Goal: Information Seeking & Learning: Learn about a topic

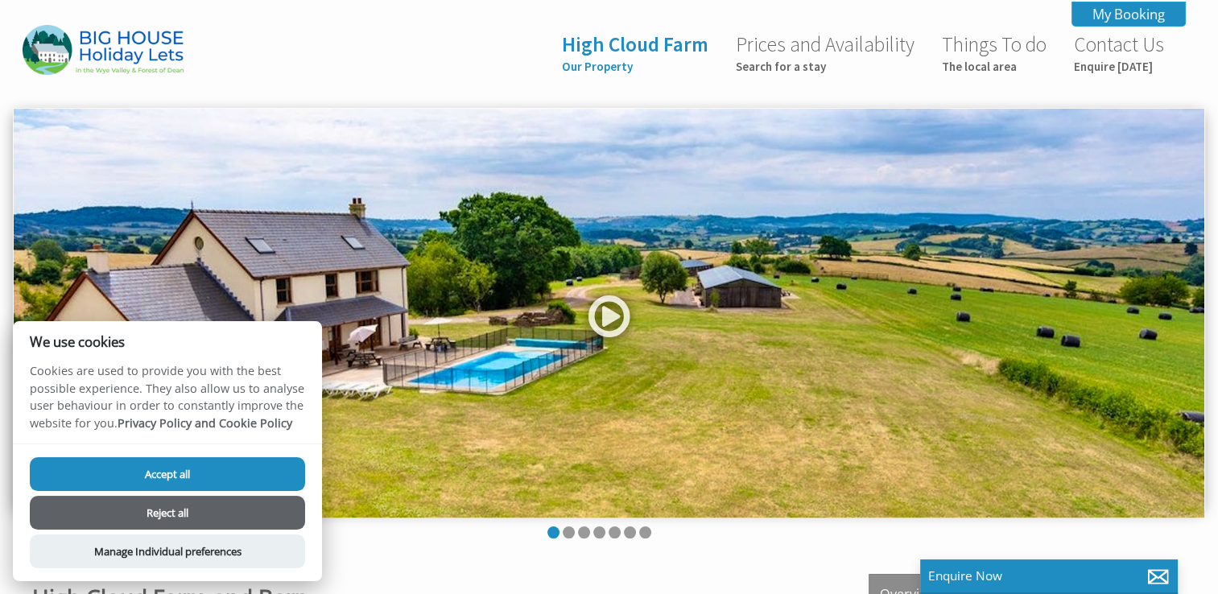
click at [158, 518] on button "Reject all" at bounding box center [167, 513] width 275 height 34
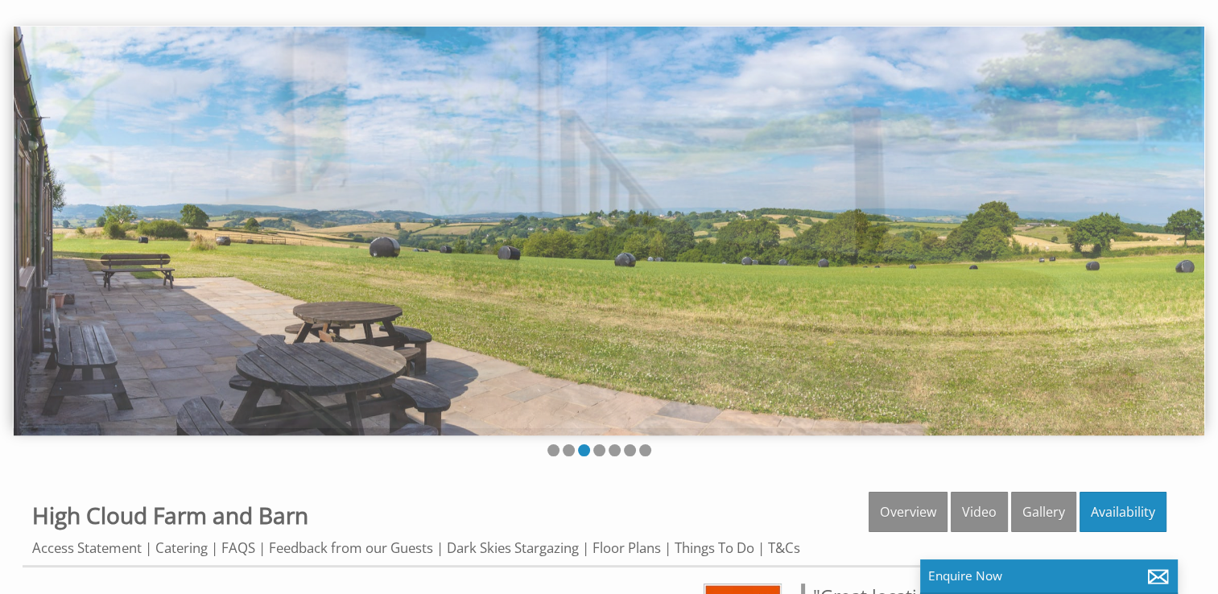
scroll to position [80, 0]
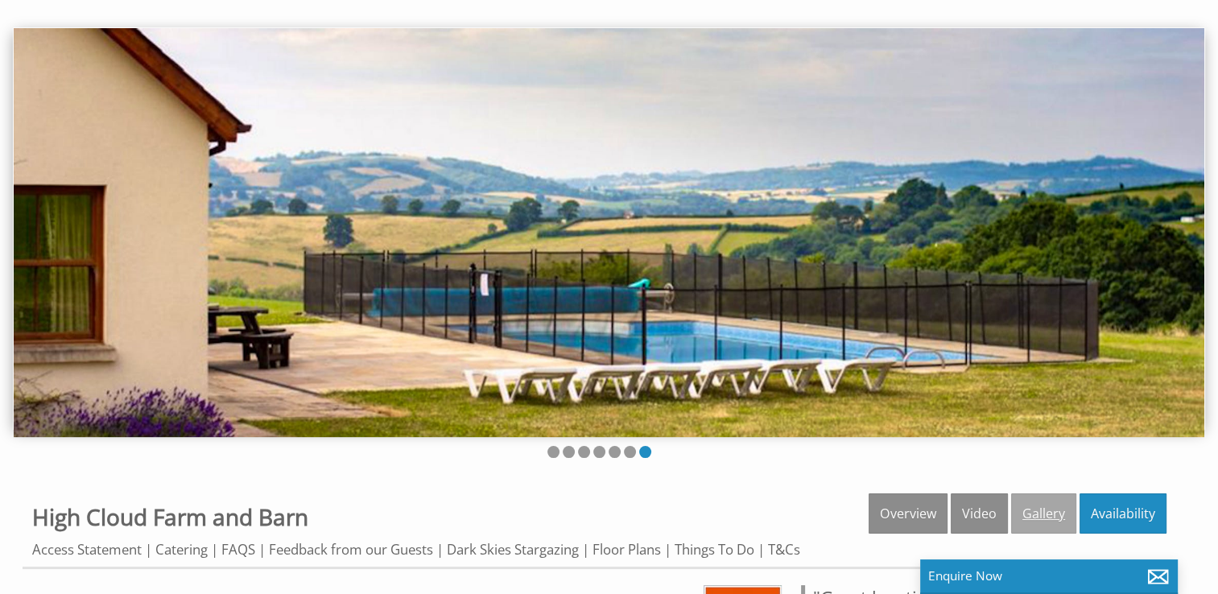
click at [1045, 506] on link "Gallery" at bounding box center [1043, 513] width 65 height 40
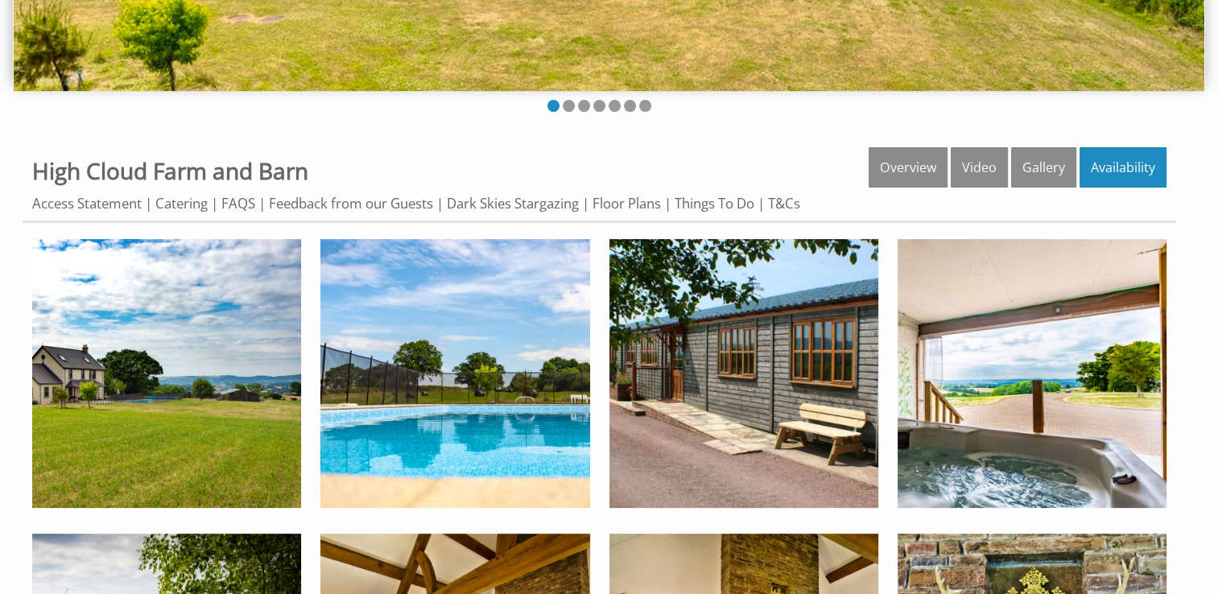
scroll to position [435, 0]
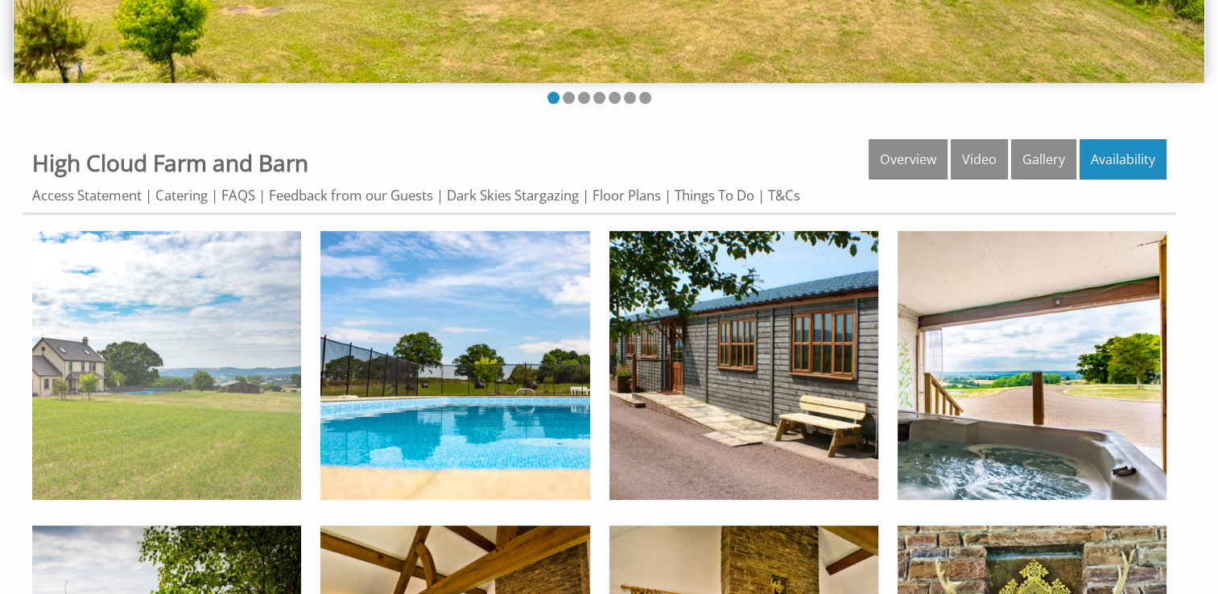
click at [183, 408] on img at bounding box center [166, 365] width 269 height 269
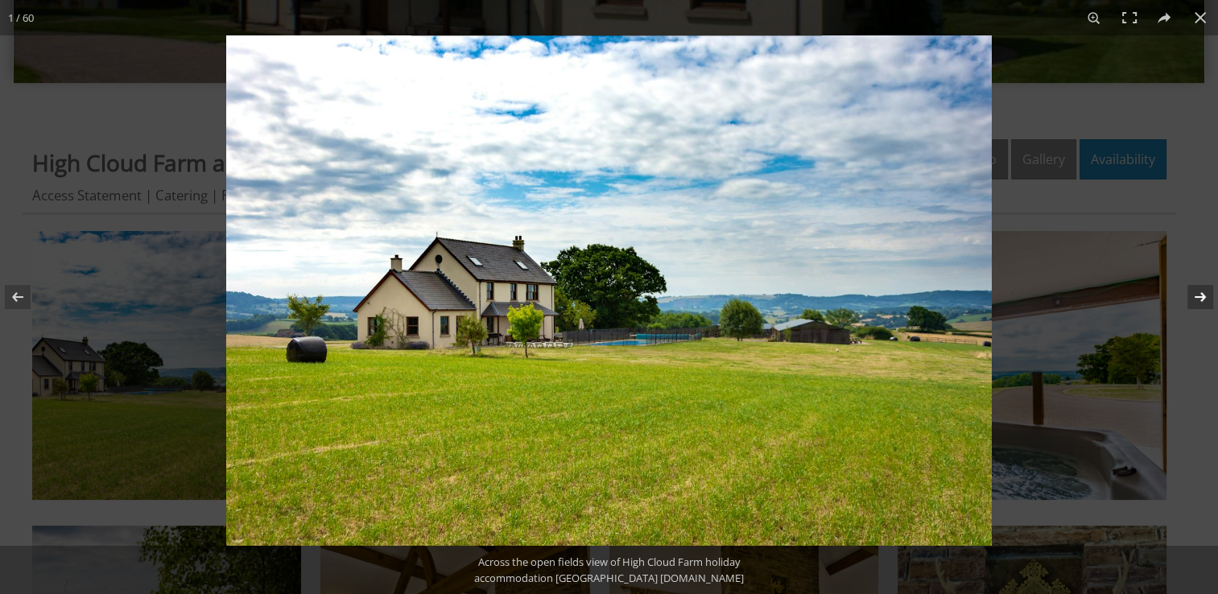
click at [1194, 297] on button at bounding box center [1189, 297] width 56 height 80
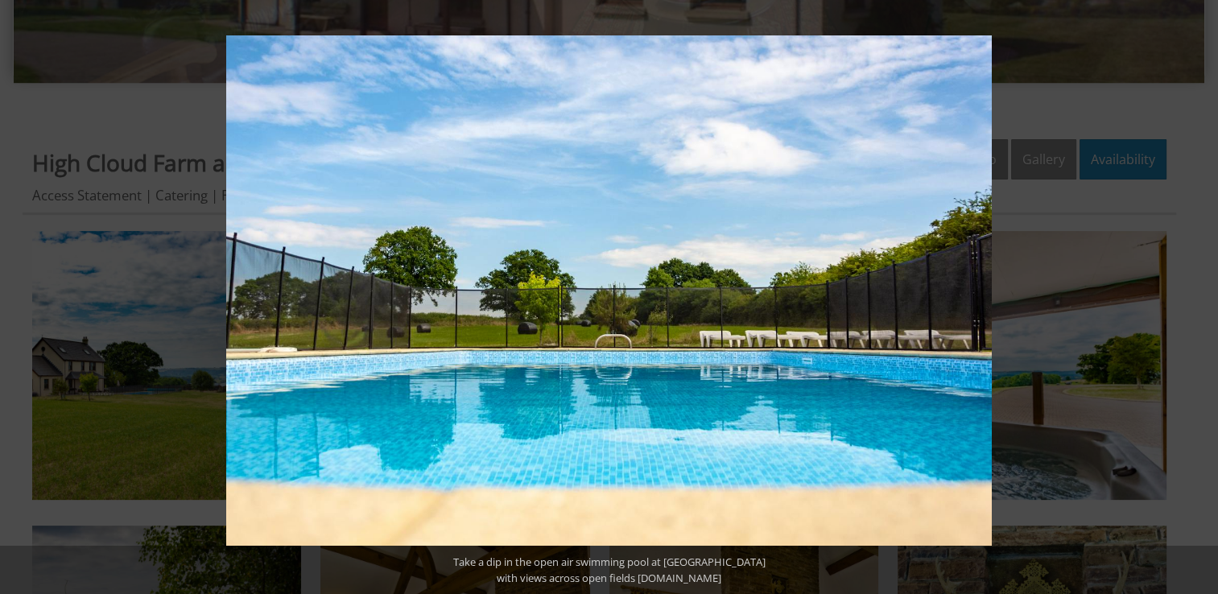
click at [1194, 297] on button at bounding box center [1189, 297] width 56 height 80
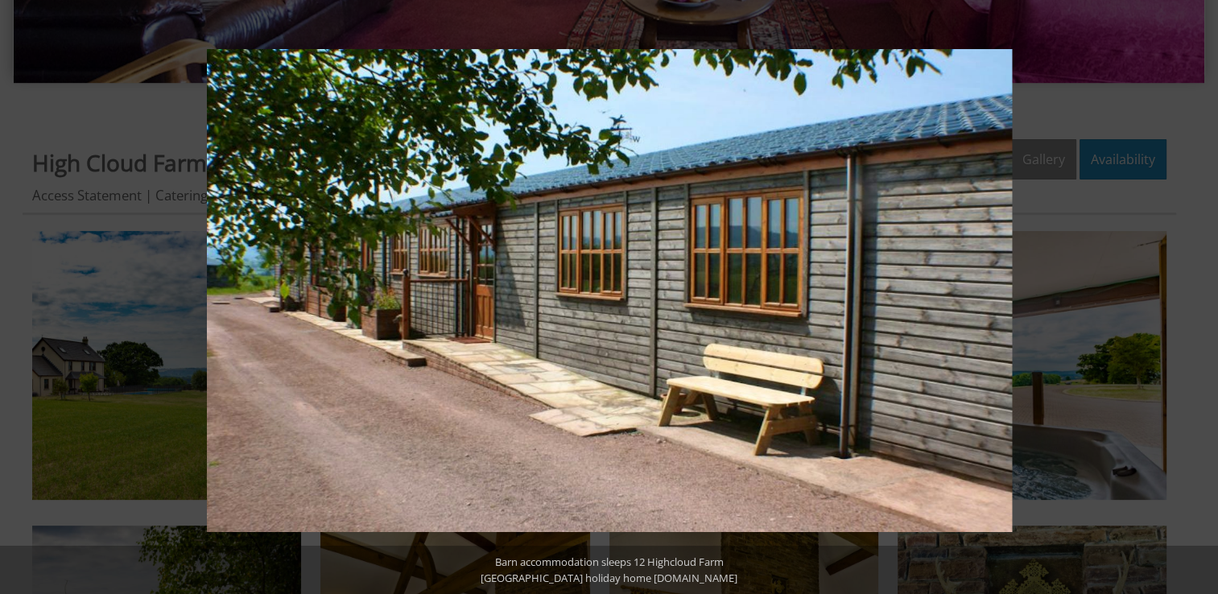
click at [1194, 297] on button at bounding box center [1189, 297] width 56 height 80
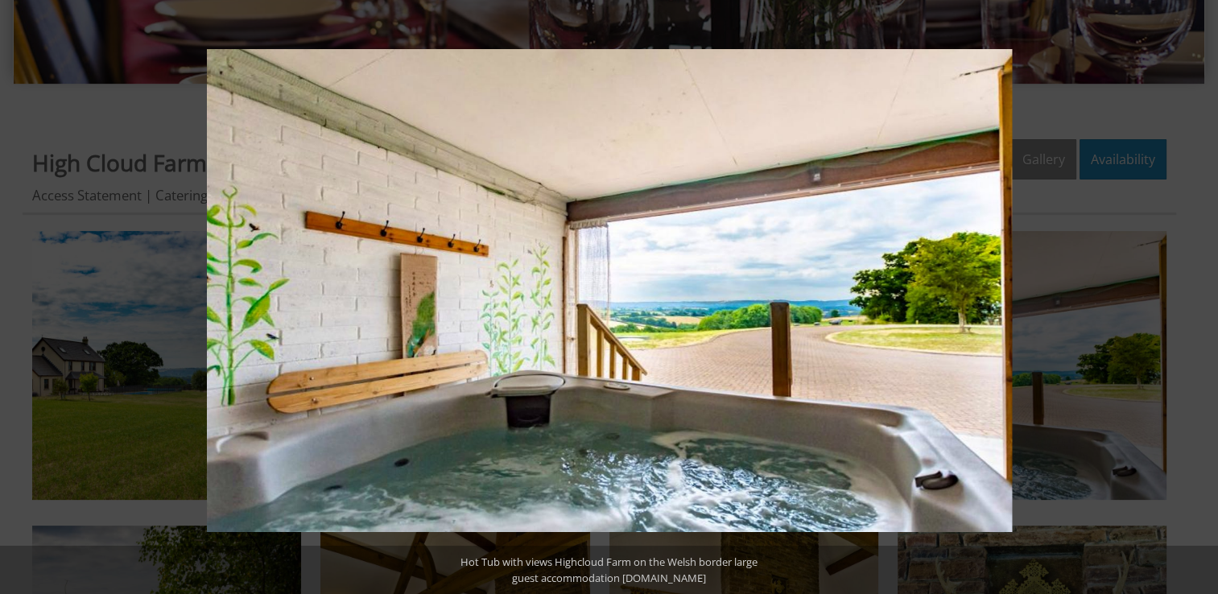
click at [1194, 297] on button at bounding box center [1189, 297] width 56 height 80
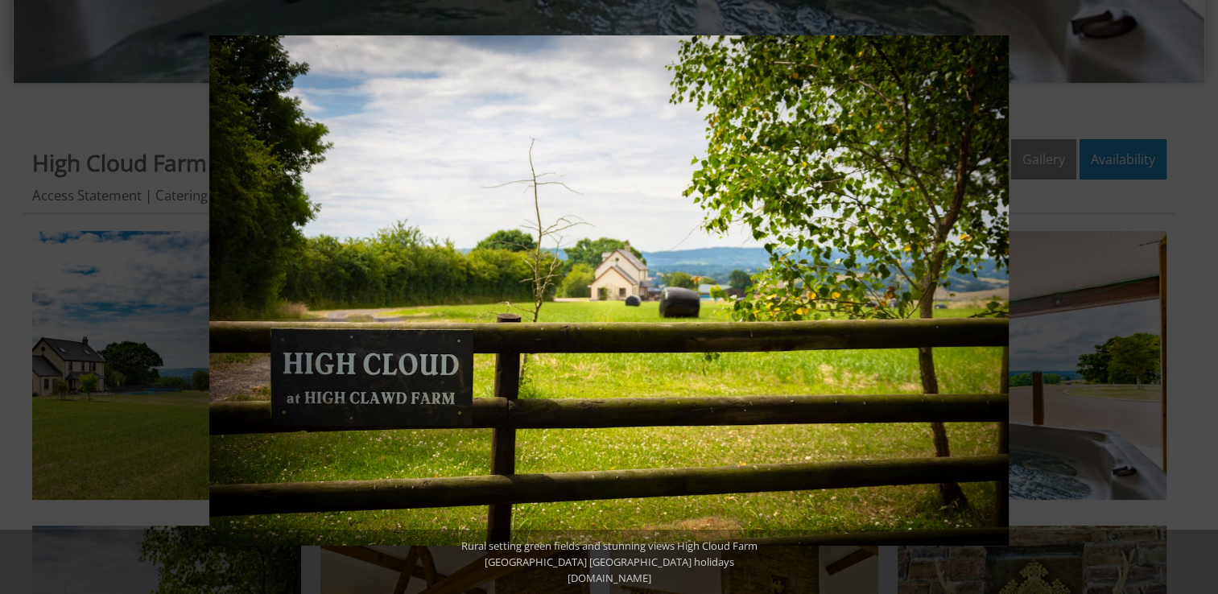
click at [1194, 297] on button at bounding box center [1189, 297] width 56 height 80
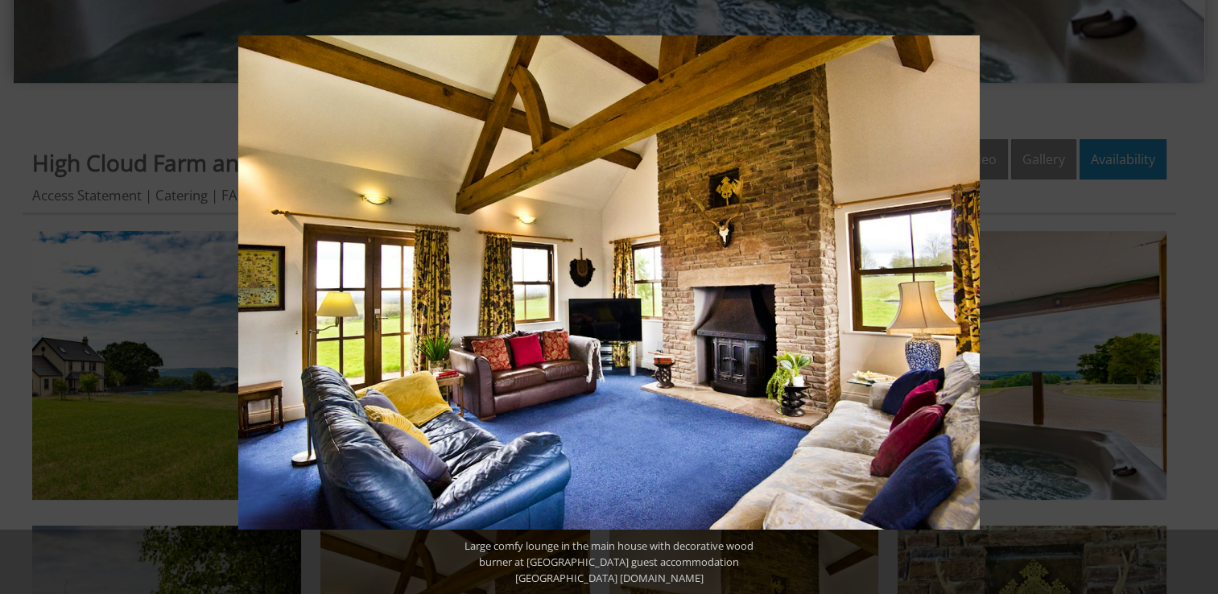
click at [1194, 297] on button at bounding box center [1189, 297] width 56 height 80
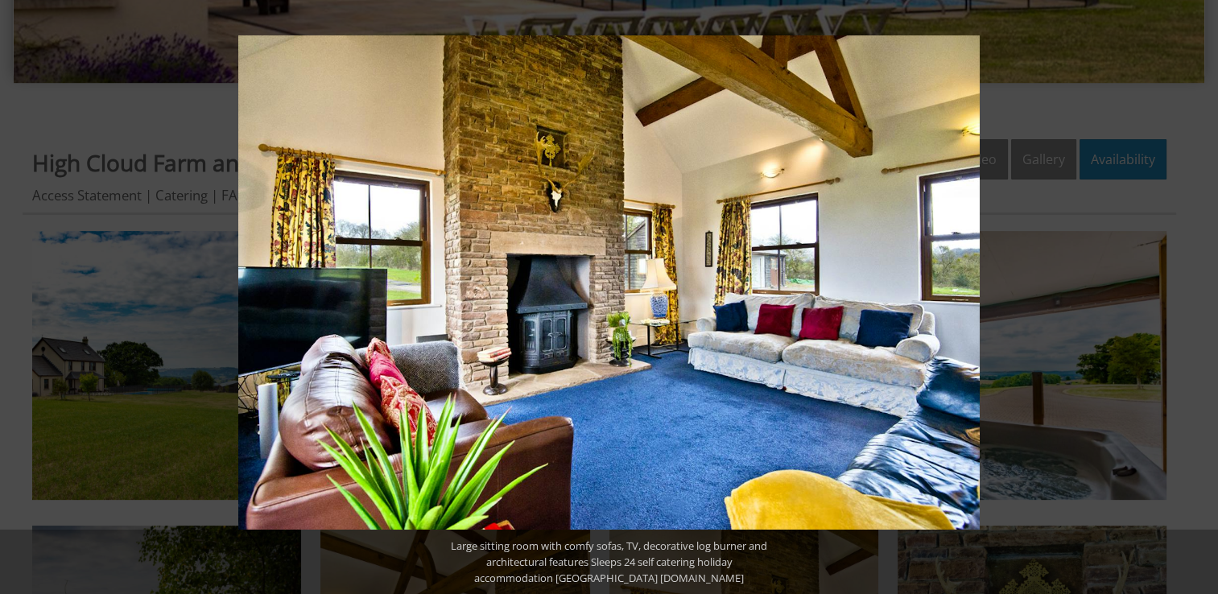
click at [1194, 297] on button at bounding box center [1189, 297] width 56 height 80
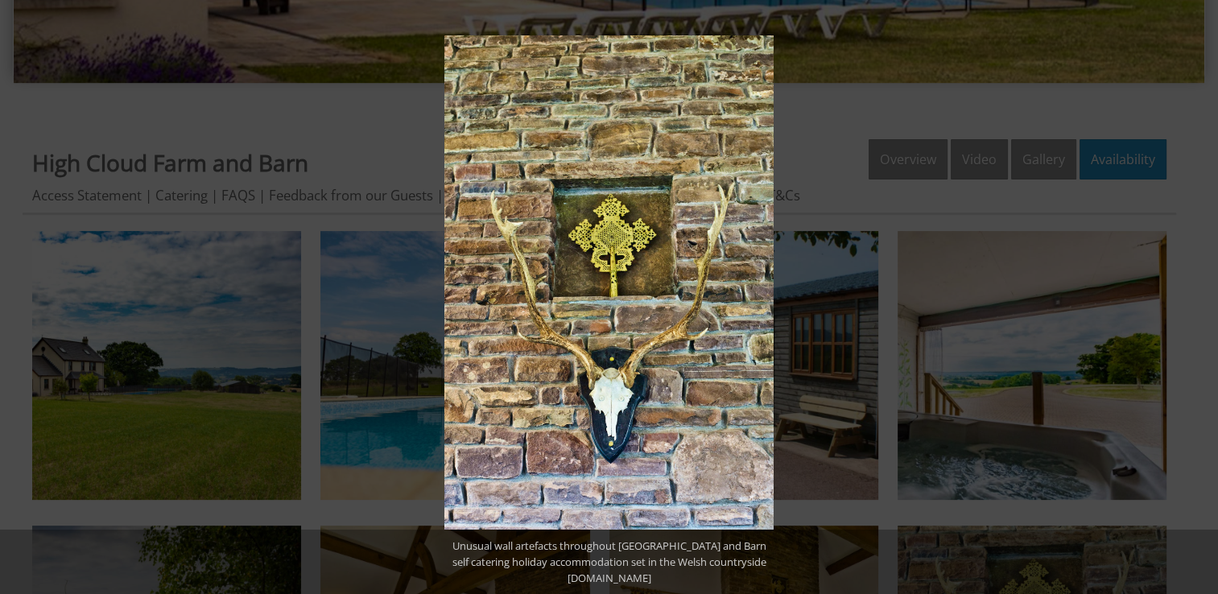
click at [1194, 297] on button at bounding box center [1189, 297] width 56 height 80
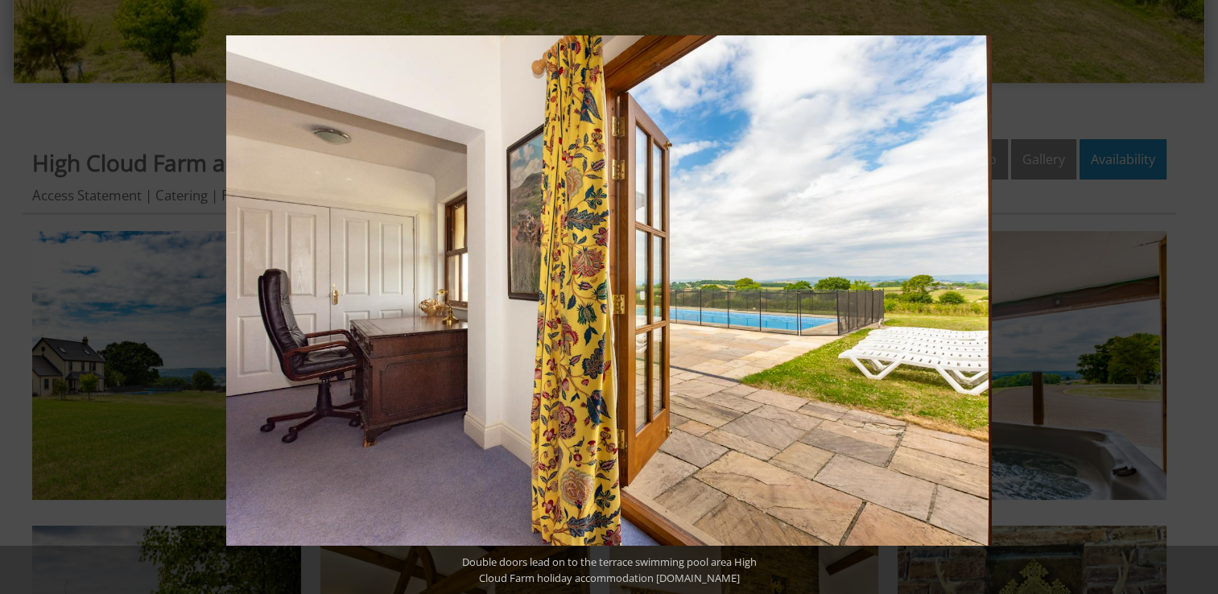
click at [1194, 297] on button at bounding box center [1189, 297] width 56 height 80
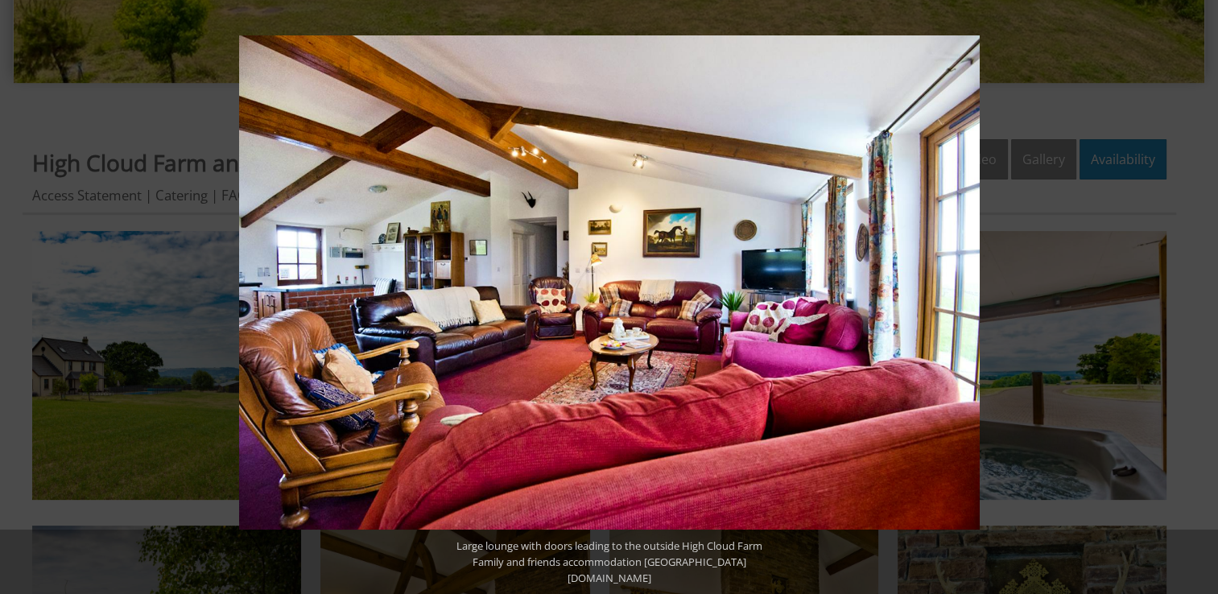
click at [1194, 297] on button at bounding box center [1189, 297] width 56 height 80
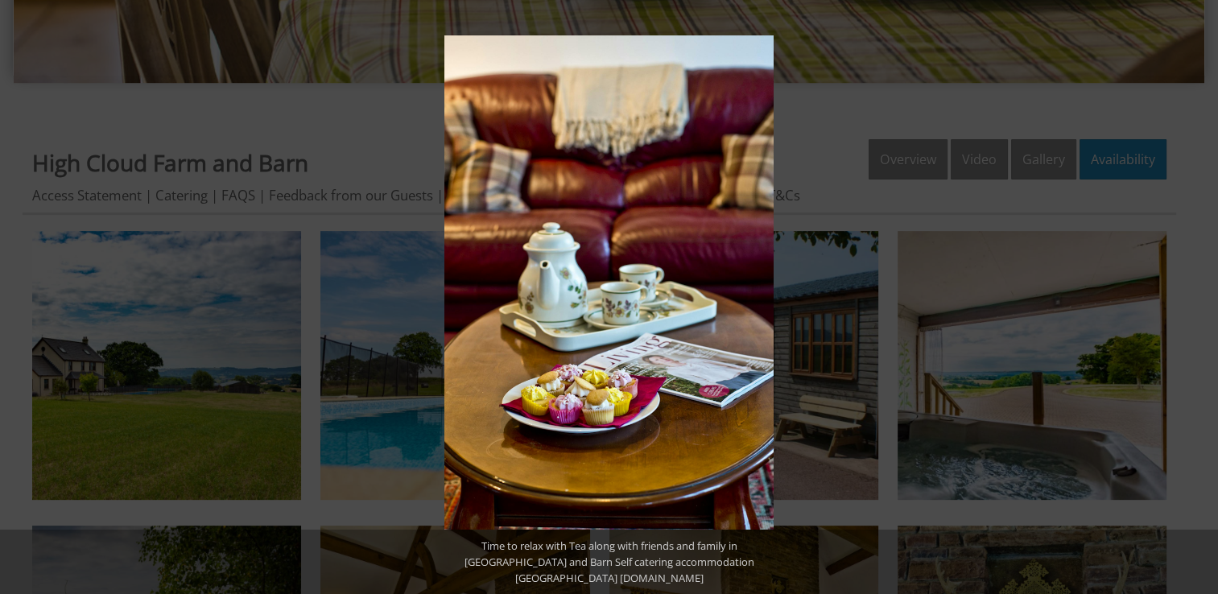
click at [1194, 297] on button at bounding box center [1189, 297] width 56 height 80
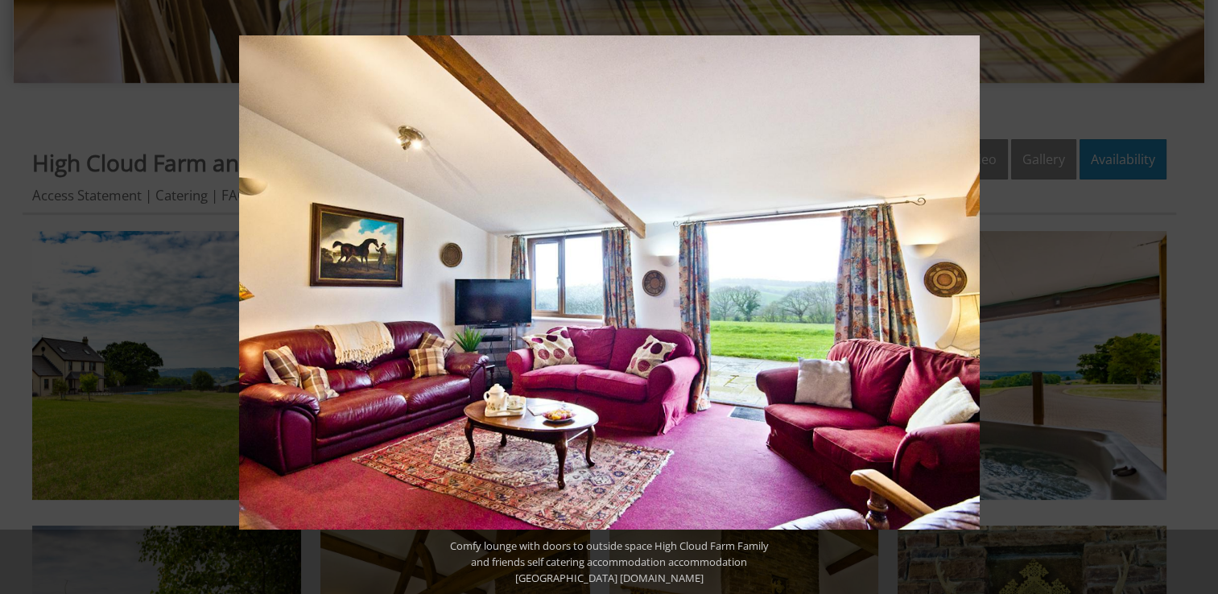
click at [1194, 297] on button at bounding box center [1189, 297] width 56 height 80
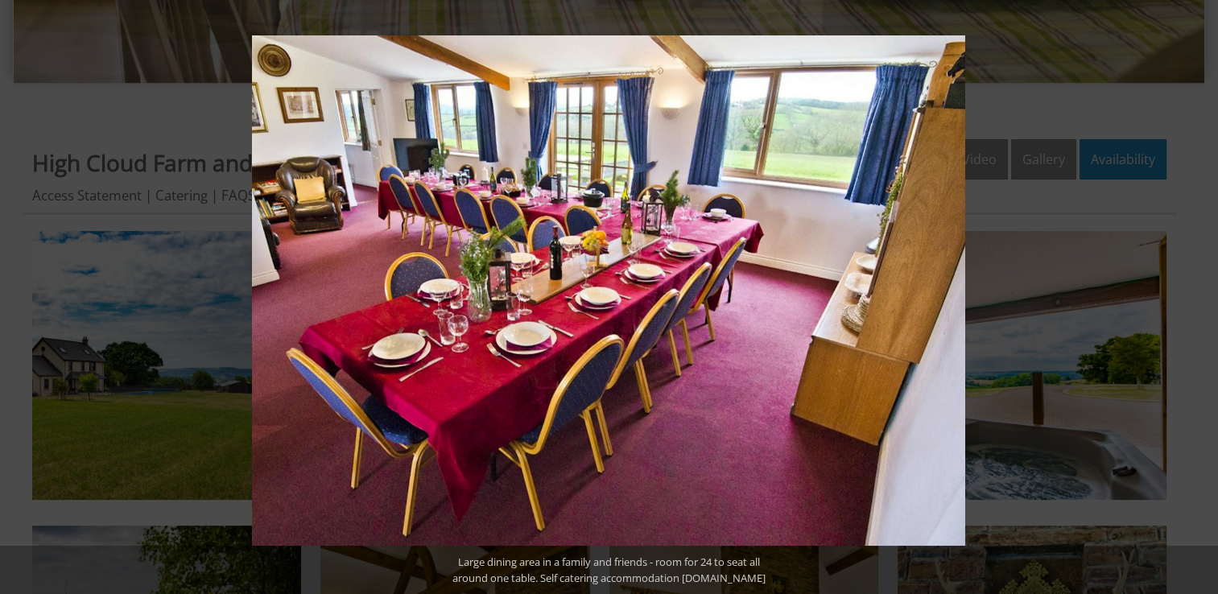
click at [1194, 297] on button at bounding box center [1189, 297] width 56 height 80
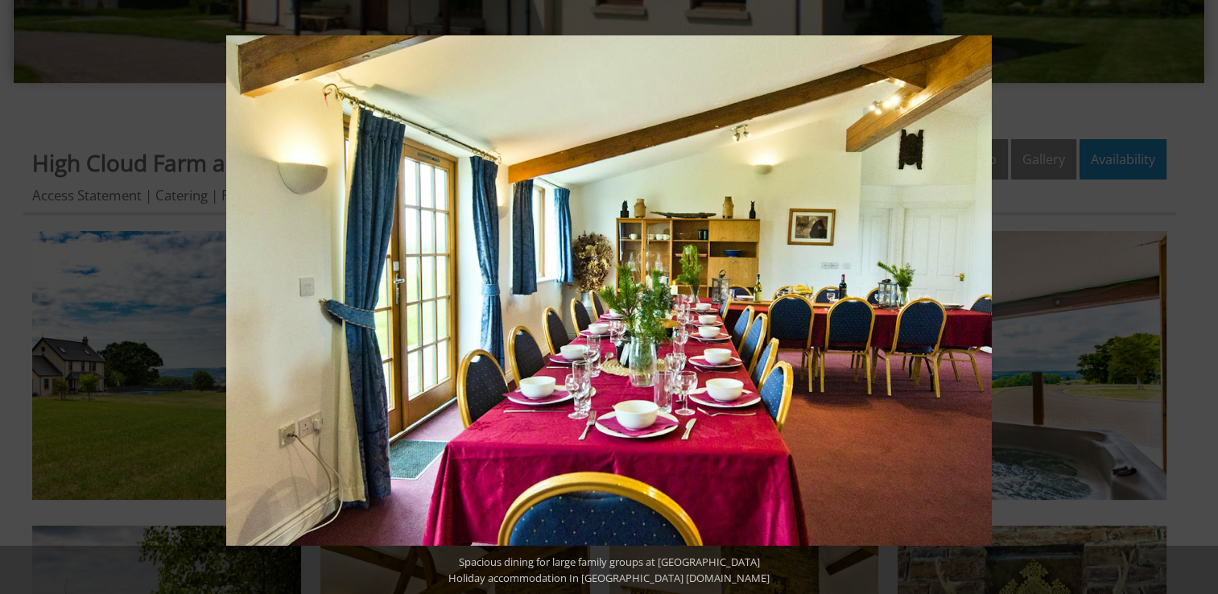
click at [1194, 297] on button at bounding box center [1189, 297] width 56 height 80
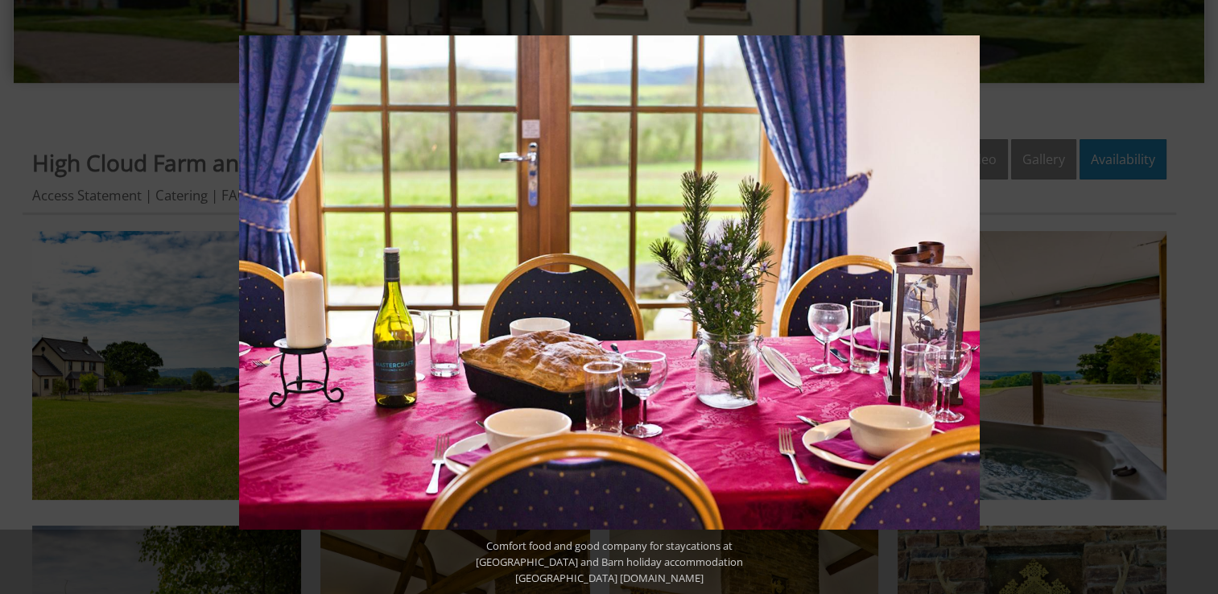
click at [1194, 297] on button at bounding box center [1189, 297] width 56 height 80
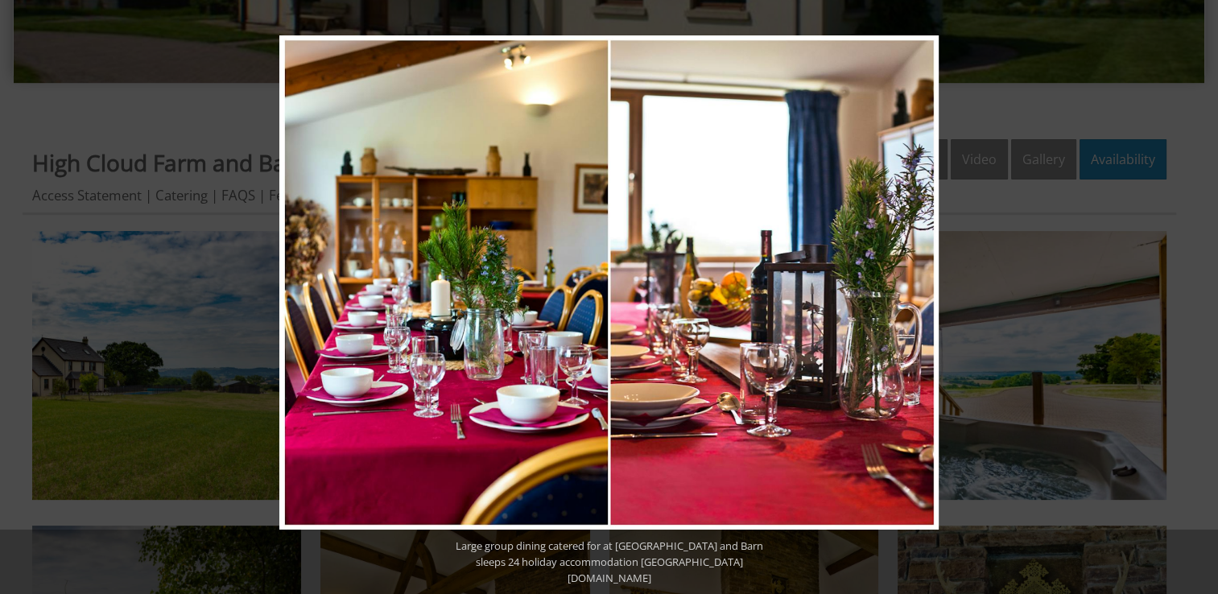
click at [1194, 297] on button at bounding box center [1189, 297] width 56 height 80
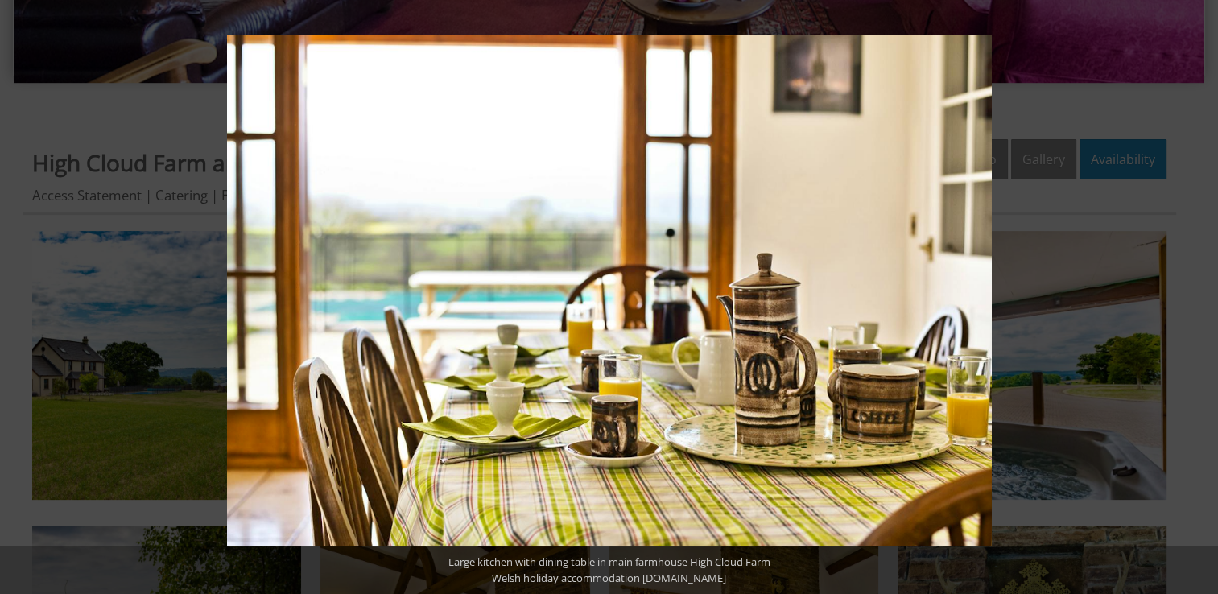
click at [1194, 297] on button at bounding box center [1189, 297] width 56 height 80
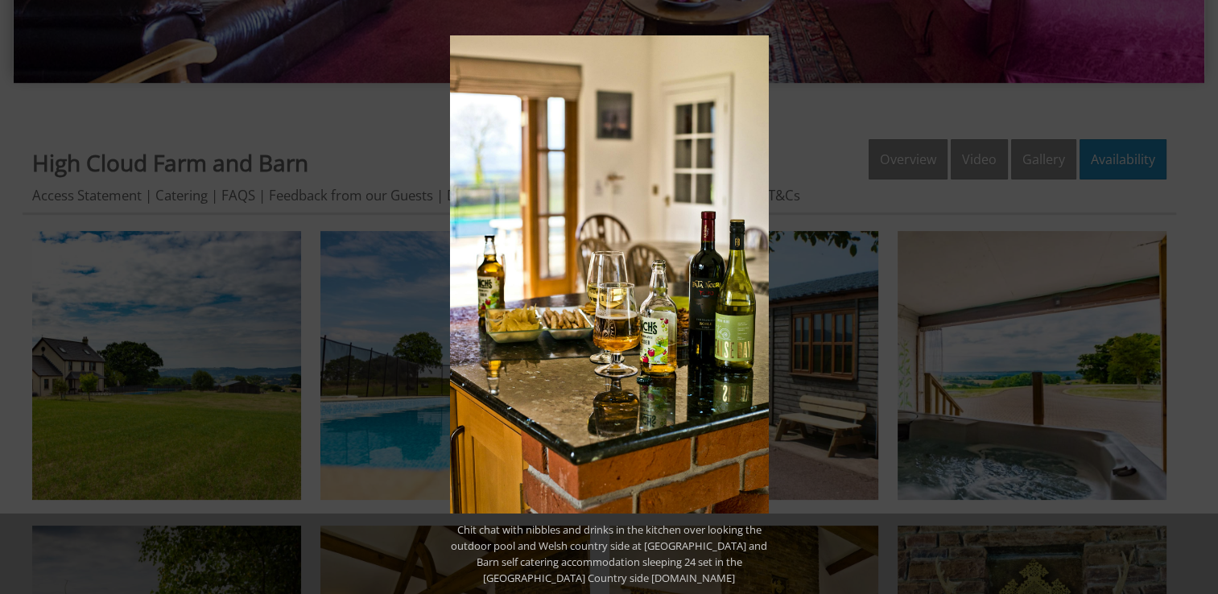
click at [1194, 297] on button at bounding box center [1189, 297] width 56 height 80
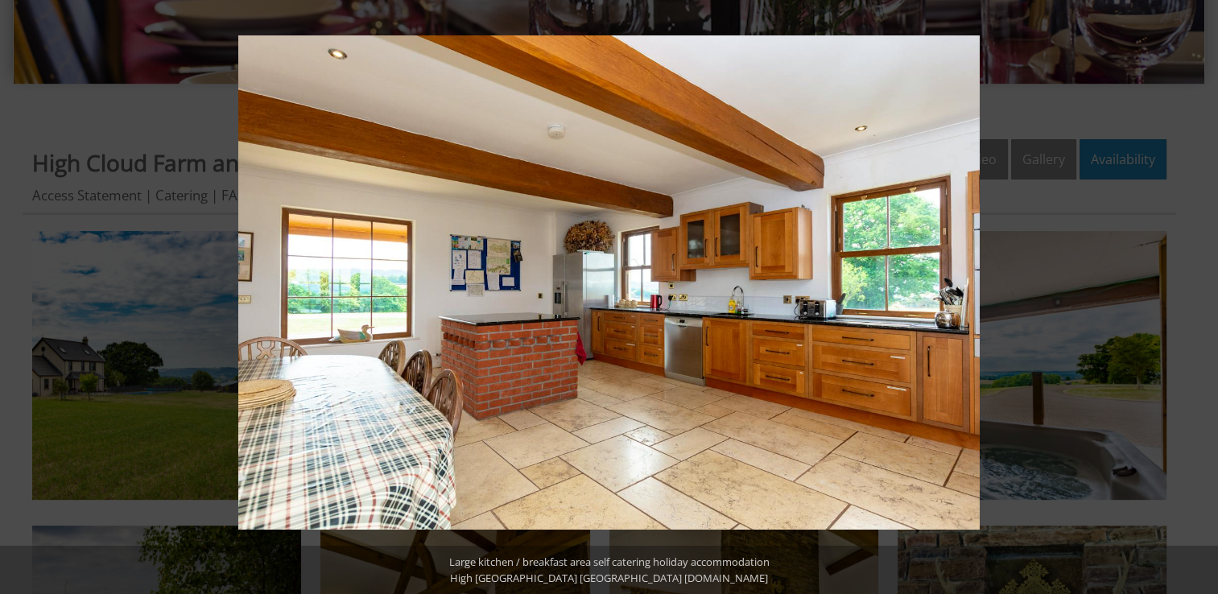
click at [1194, 297] on button at bounding box center [1189, 297] width 56 height 80
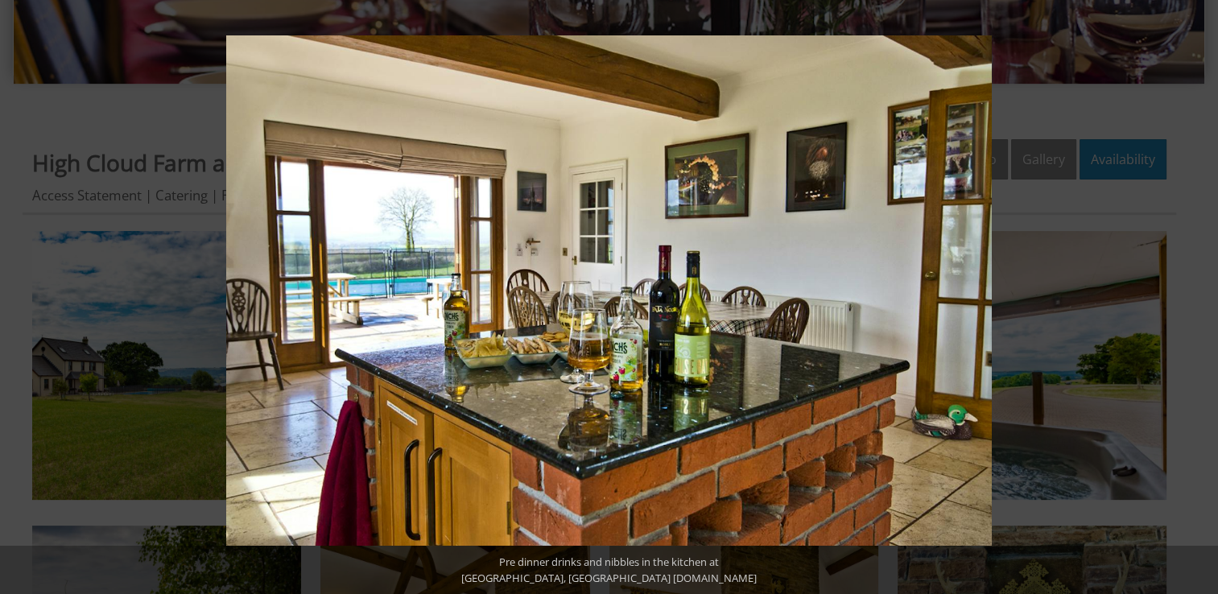
click at [1194, 297] on button at bounding box center [1189, 297] width 56 height 80
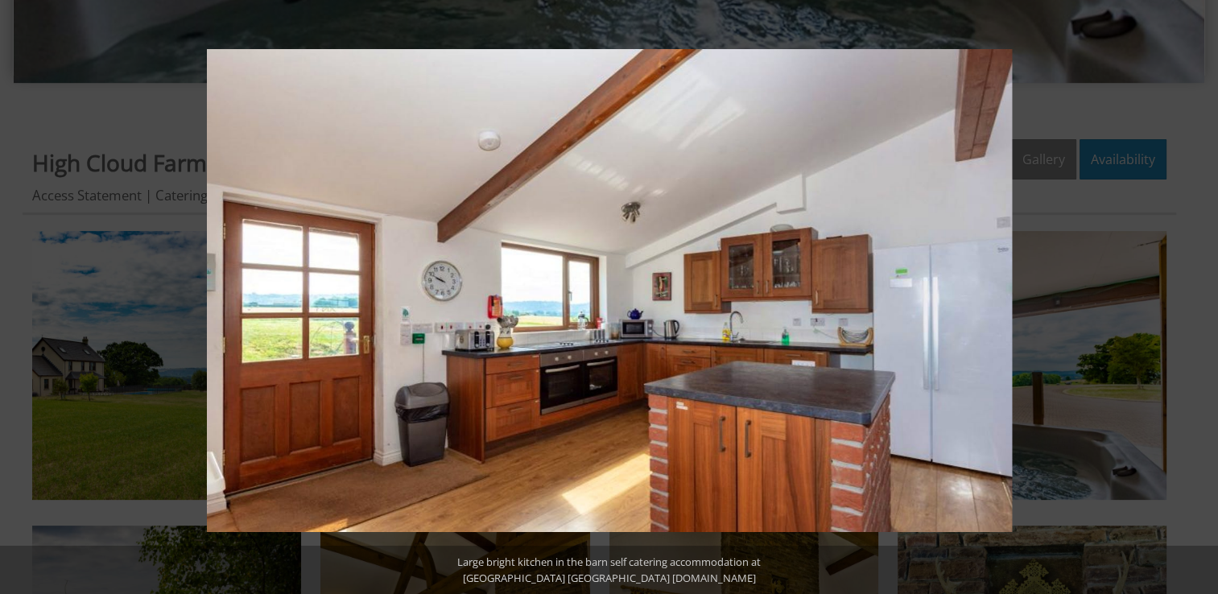
click at [1194, 297] on button at bounding box center [1189, 297] width 56 height 80
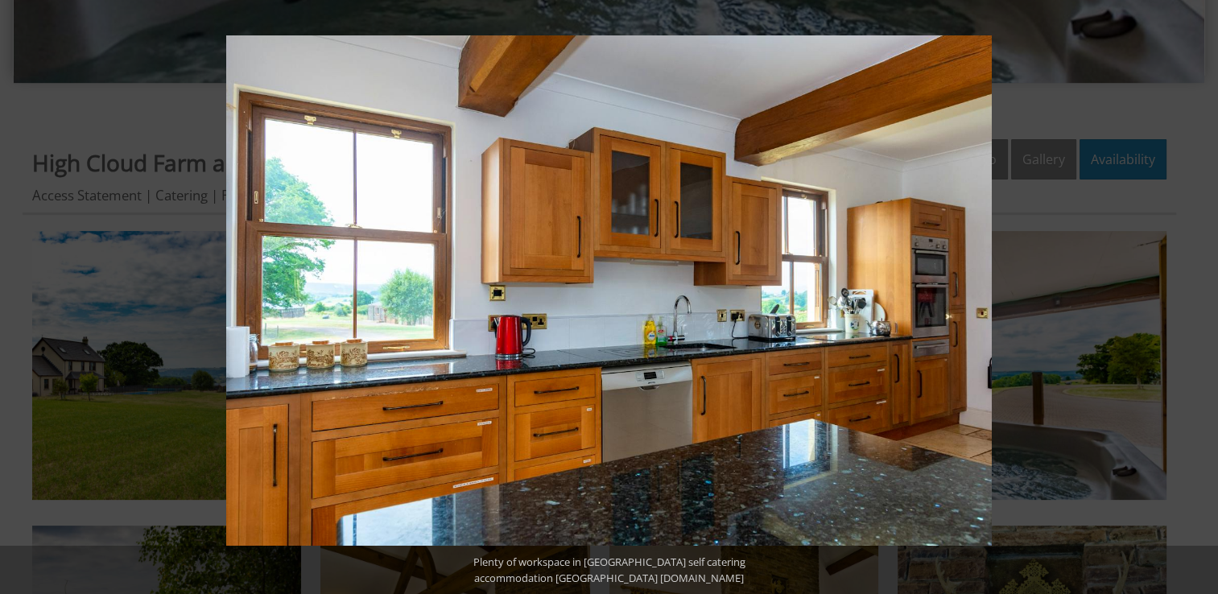
click at [1194, 297] on button at bounding box center [1189, 297] width 56 height 80
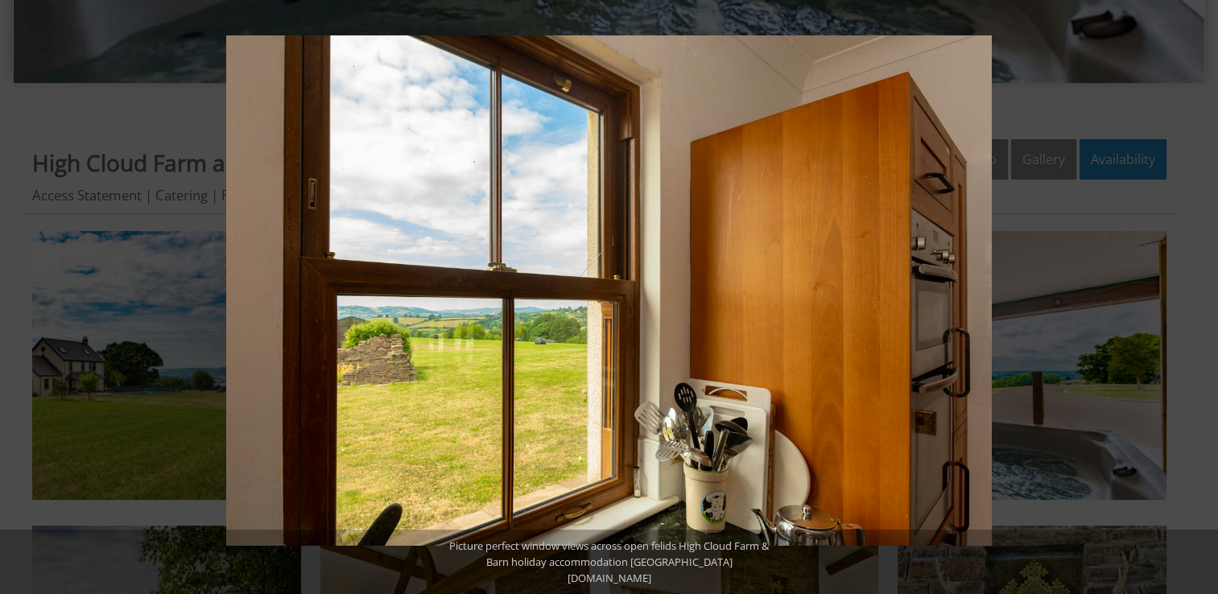
click at [1194, 297] on button at bounding box center [1189, 297] width 56 height 80
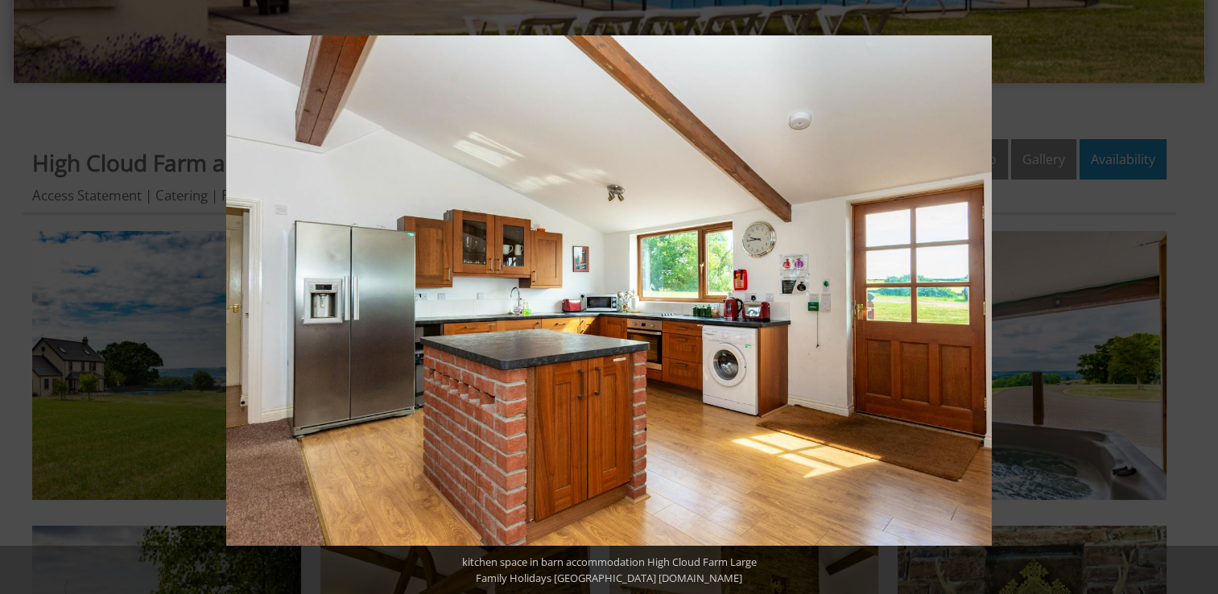
click at [1194, 297] on button at bounding box center [1189, 297] width 56 height 80
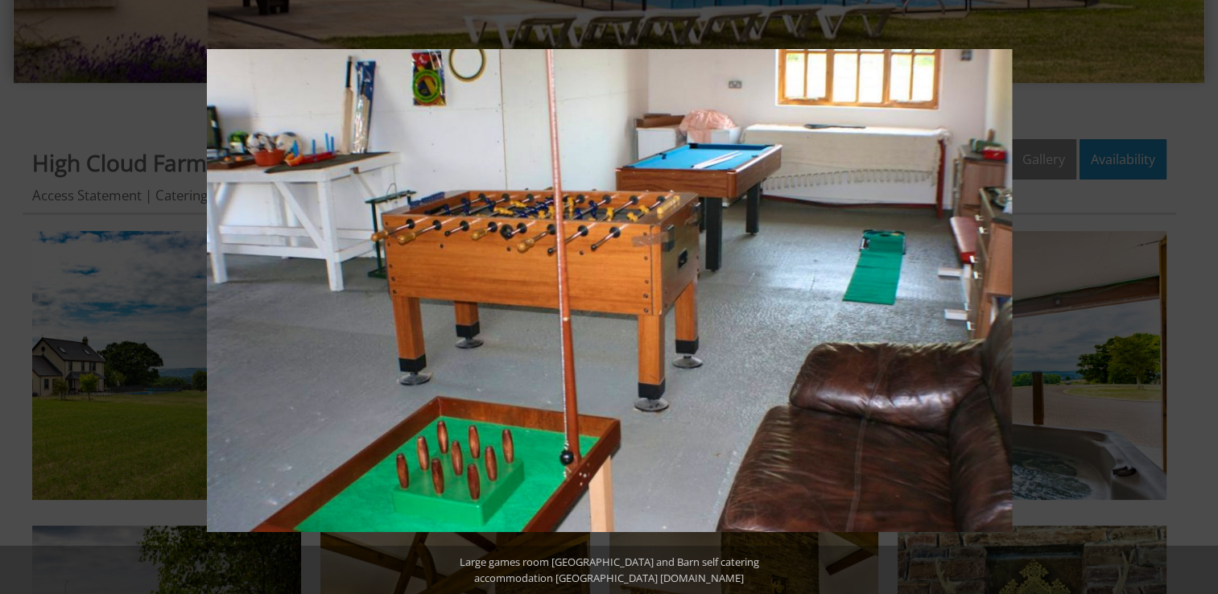
click at [1194, 297] on button at bounding box center [1189, 297] width 56 height 80
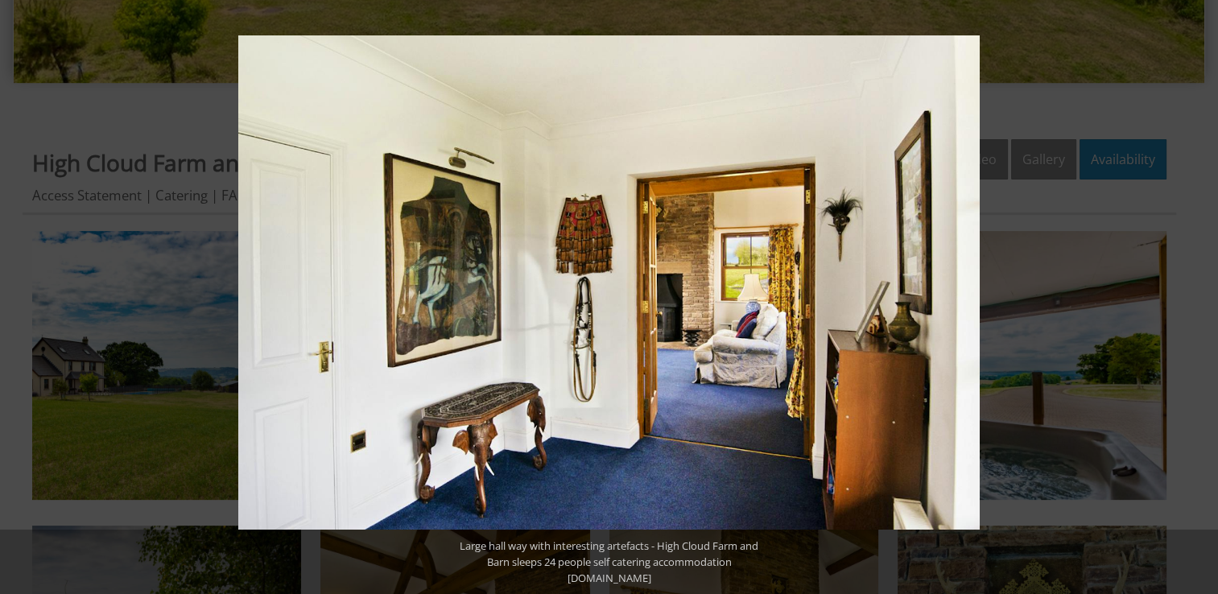
click at [1194, 297] on button at bounding box center [1189, 297] width 56 height 80
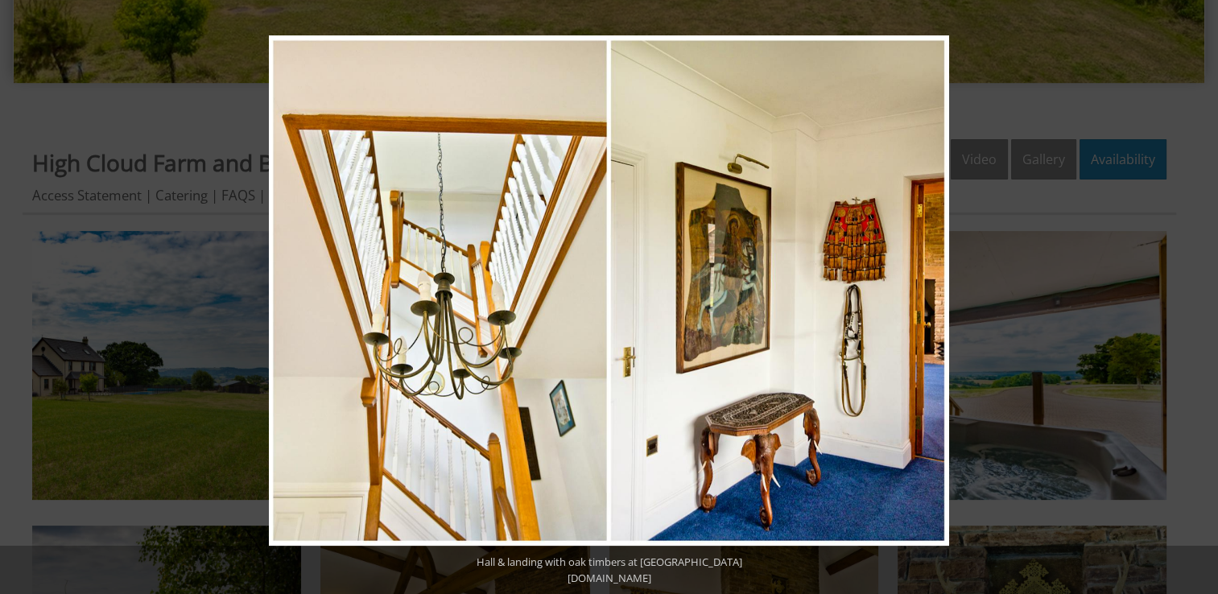
click at [1194, 297] on button at bounding box center [1189, 297] width 56 height 80
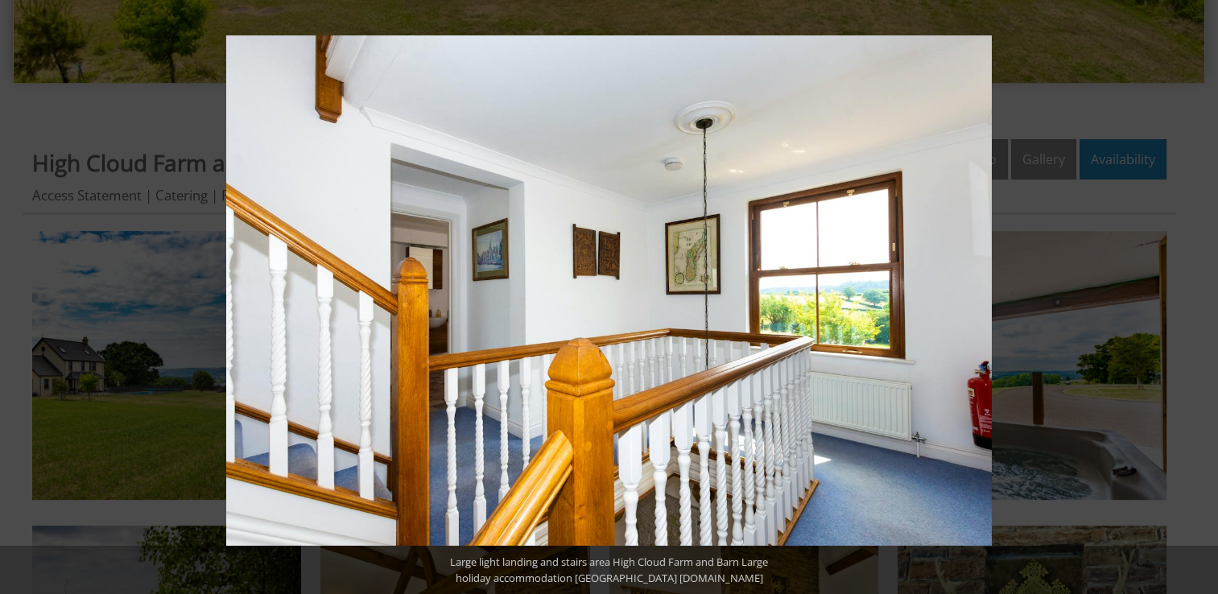
click at [1194, 297] on button at bounding box center [1189, 297] width 56 height 80
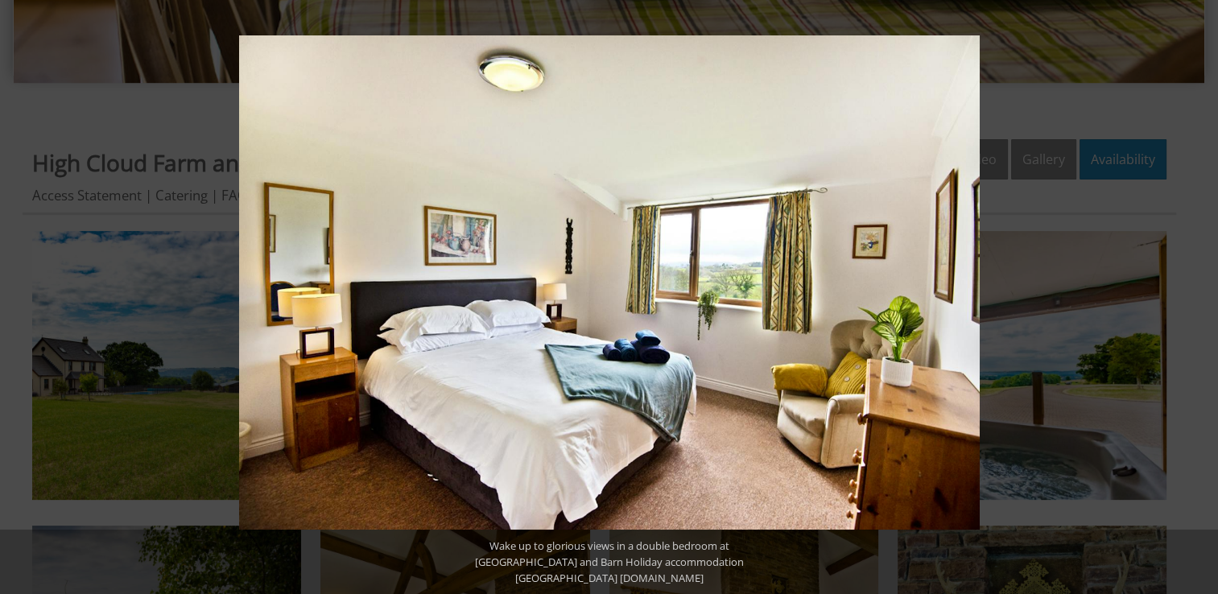
click at [1194, 297] on button at bounding box center [1189, 297] width 56 height 80
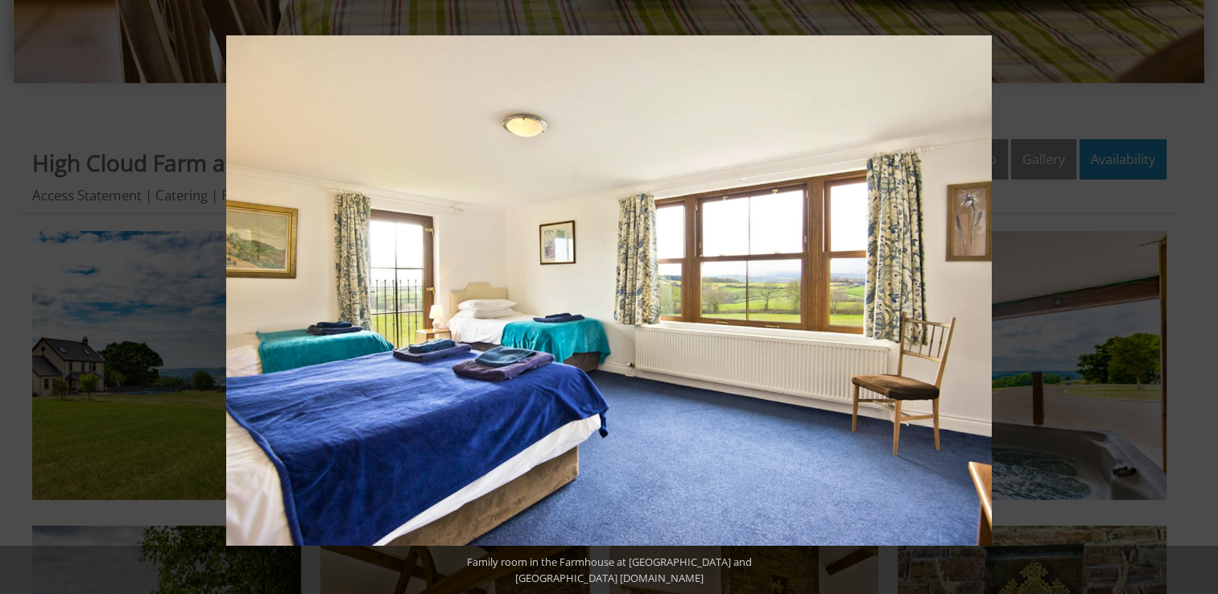
click at [1194, 297] on button at bounding box center [1189, 297] width 56 height 80
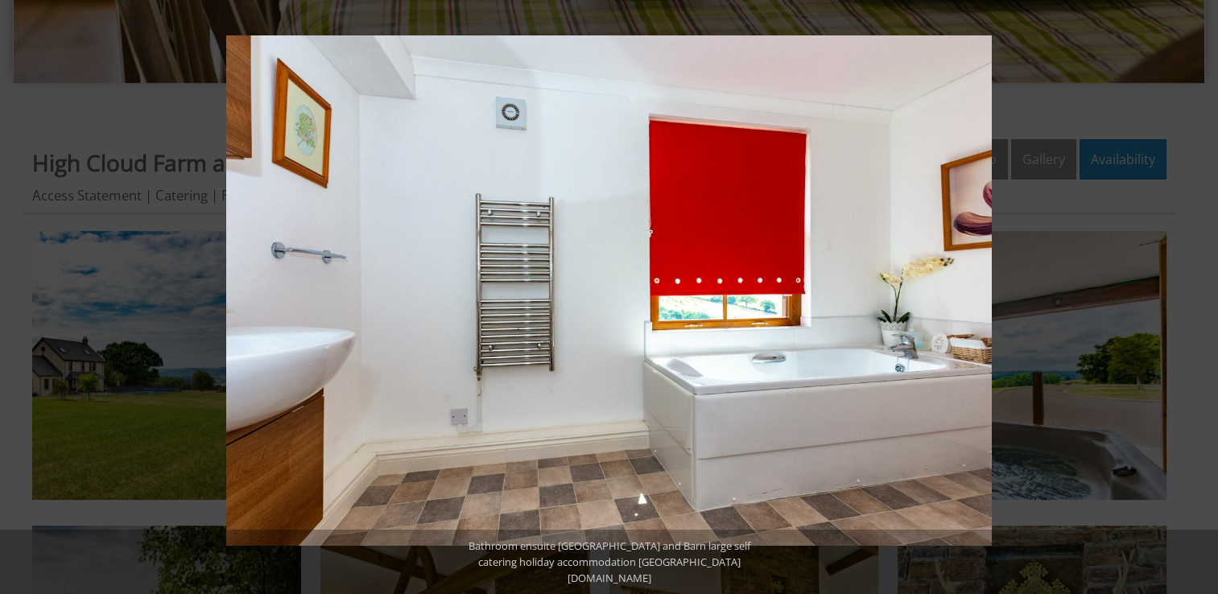
click at [1194, 297] on button at bounding box center [1189, 297] width 56 height 80
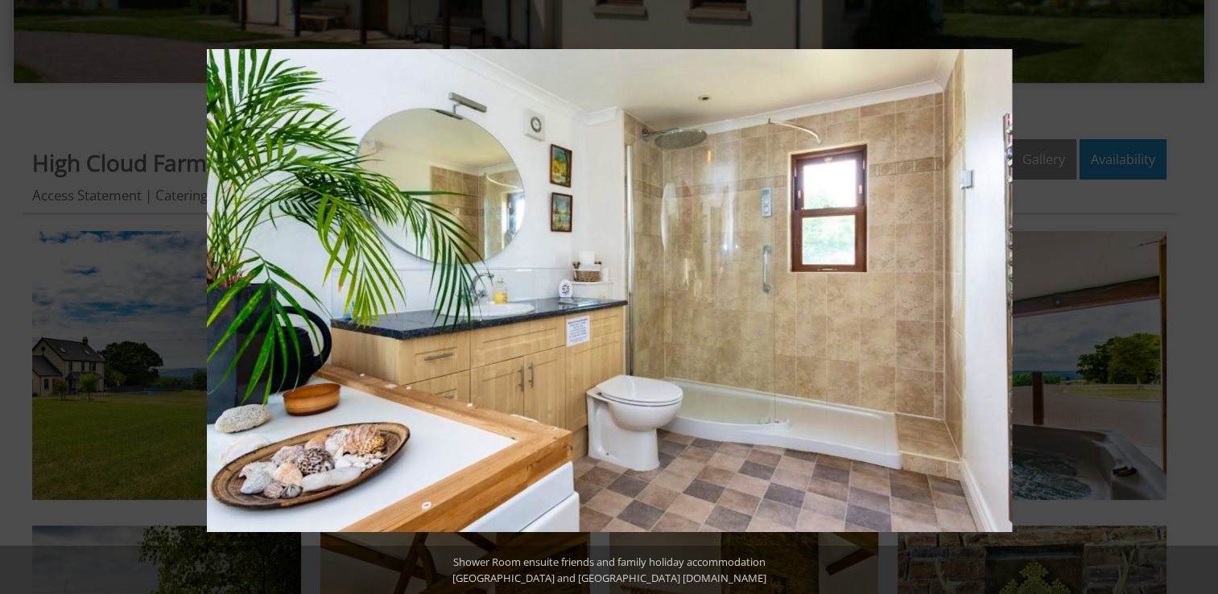
click at [1194, 297] on button at bounding box center [1189, 297] width 56 height 80
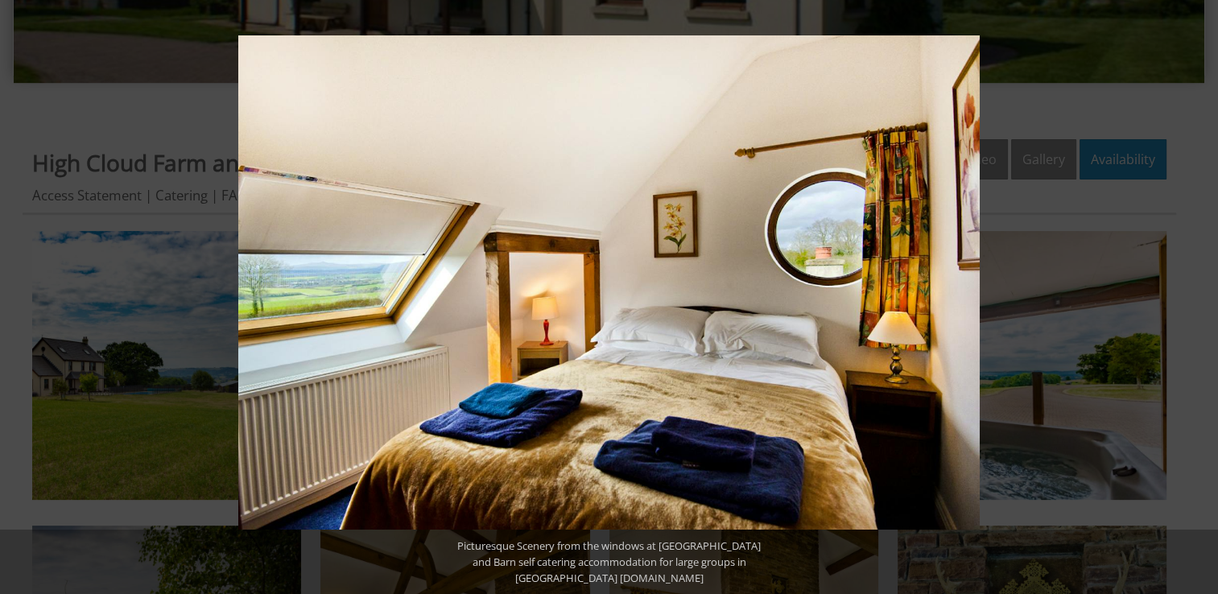
click at [1194, 297] on button at bounding box center [1189, 297] width 56 height 80
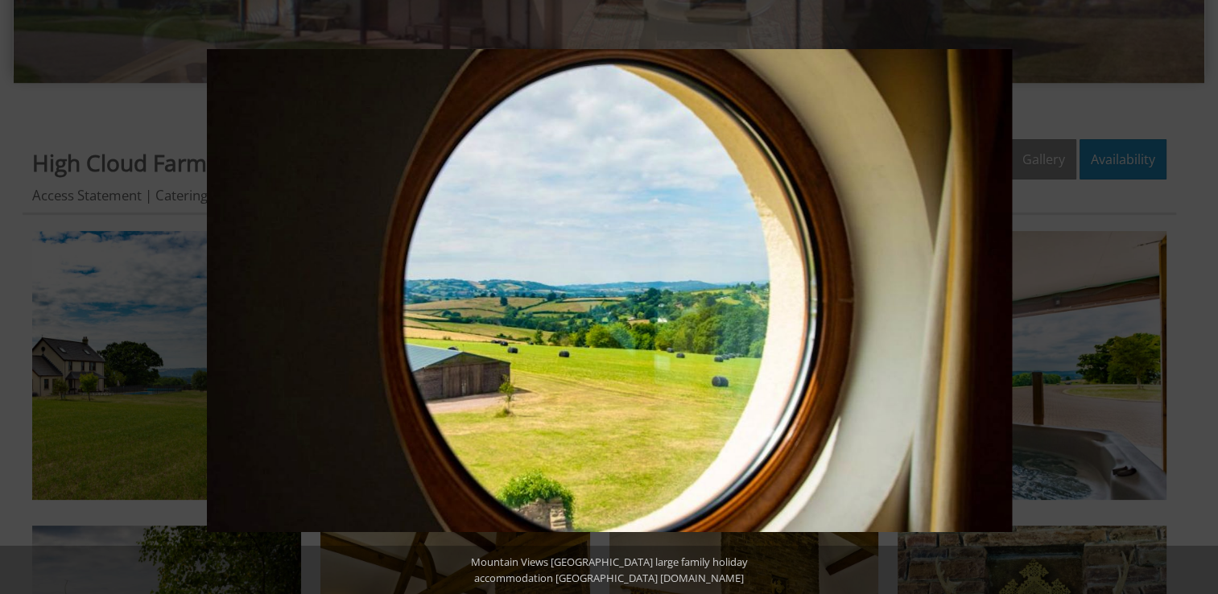
click at [1194, 297] on button at bounding box center [1189, 297] width 56 height 80
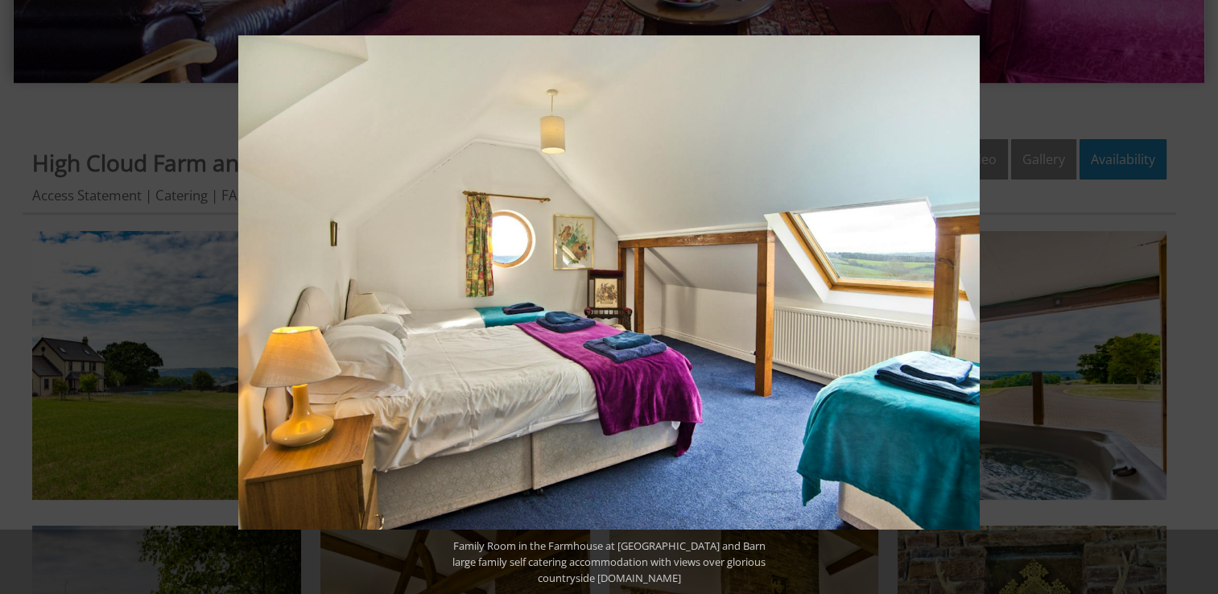
click at [1194, 297] on button at bounding box center [1189, 297] width 56 height 80
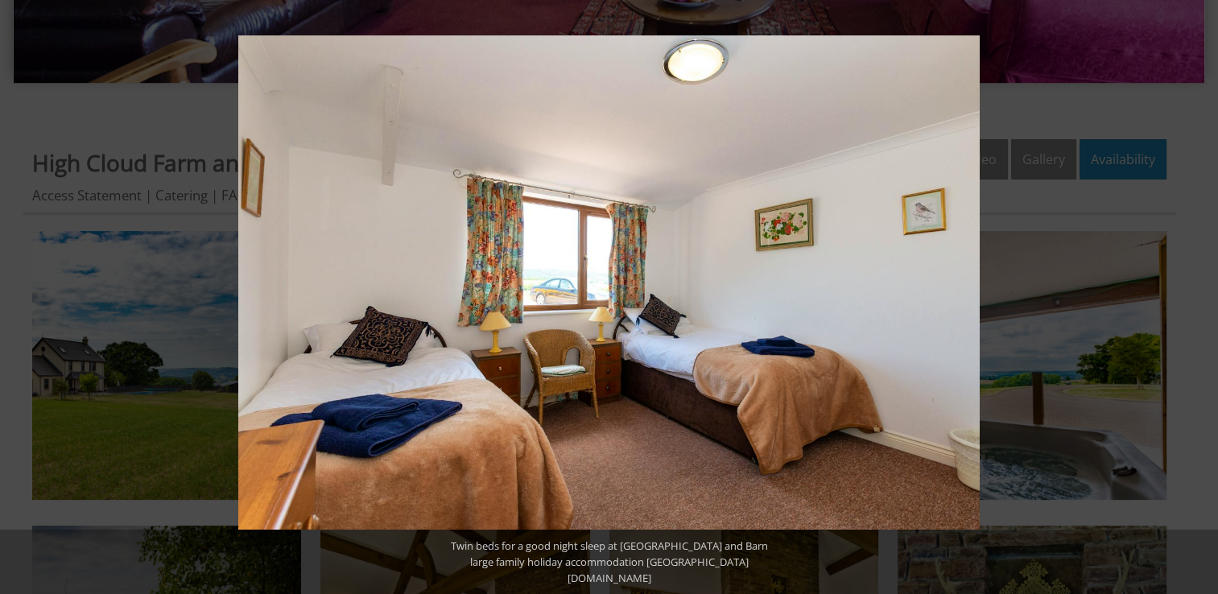
click at [1194, 297] on button at bounding box center [1189, 297] width 56 height 80
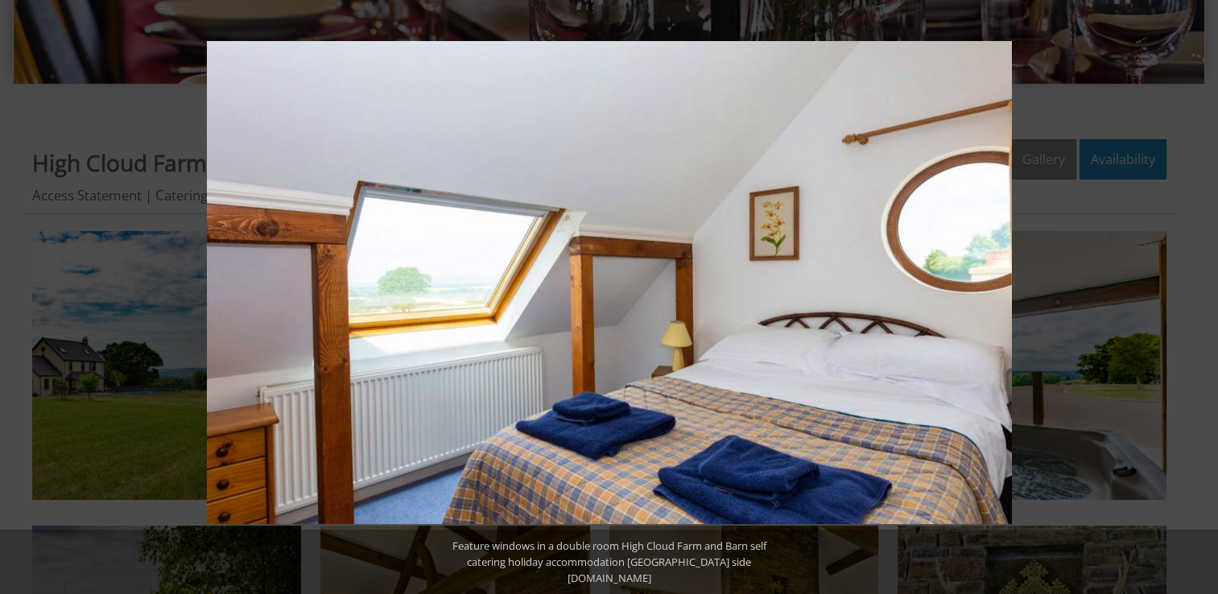
click at [1194, 297] on button at bounding box center [1189, 297] width 56 height 80
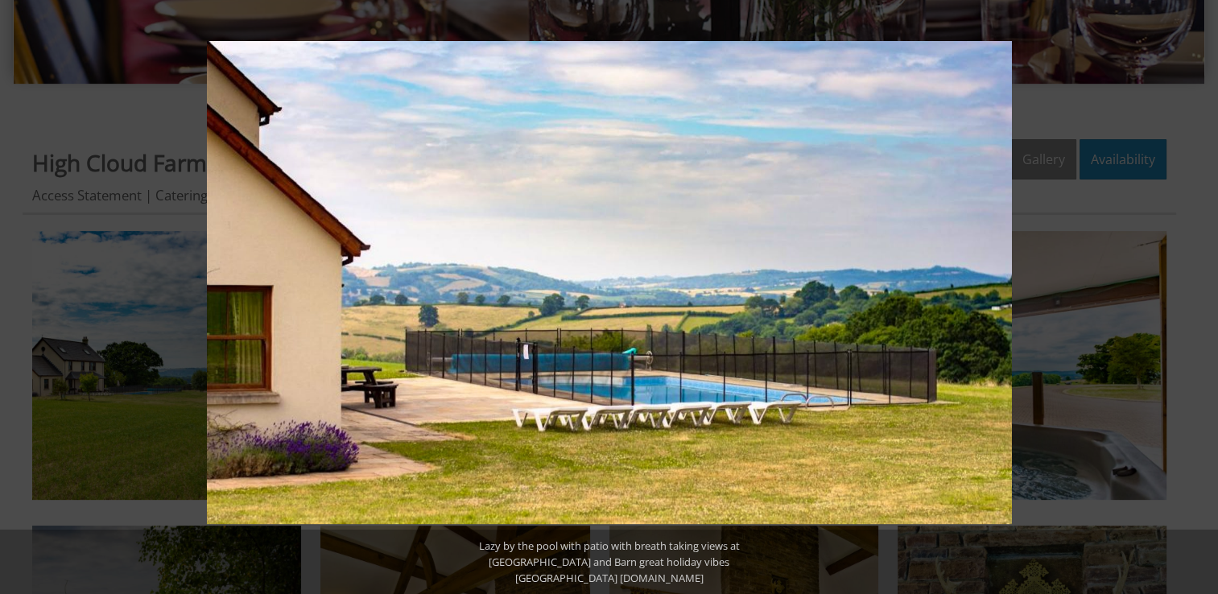
click at [1194, 297] on button at bounding box center [1189, 297] width 56 height 80
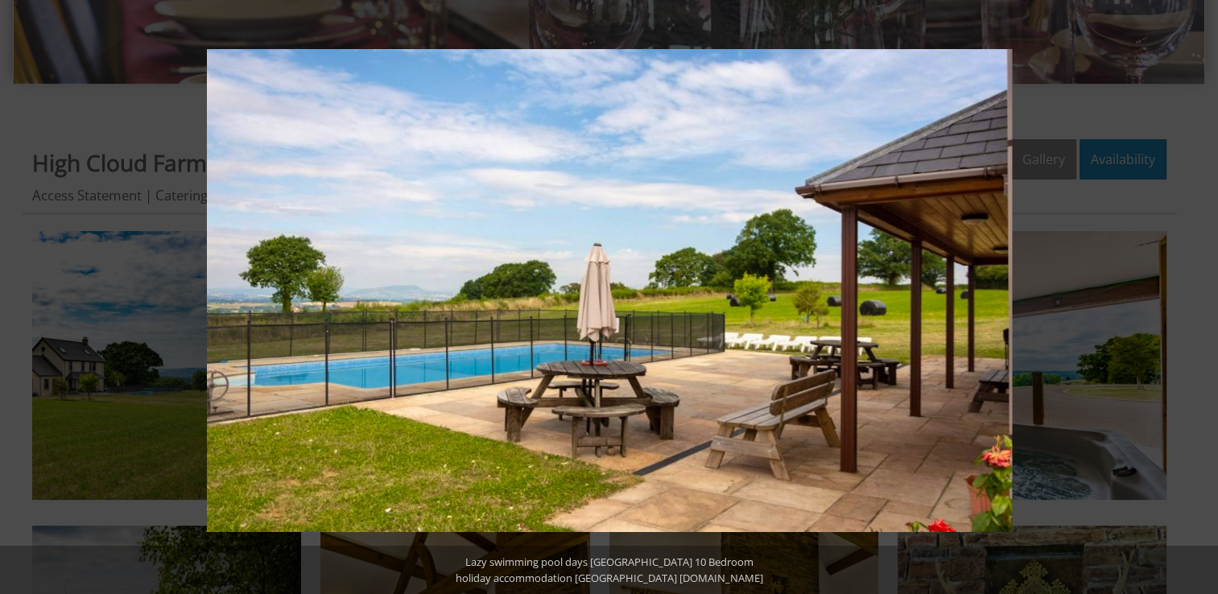
click at [1194, 297] on button at bounding box center [1189, 297] width 56 height 80
